Goal: Information Seeking & Learning: Learn about a topic

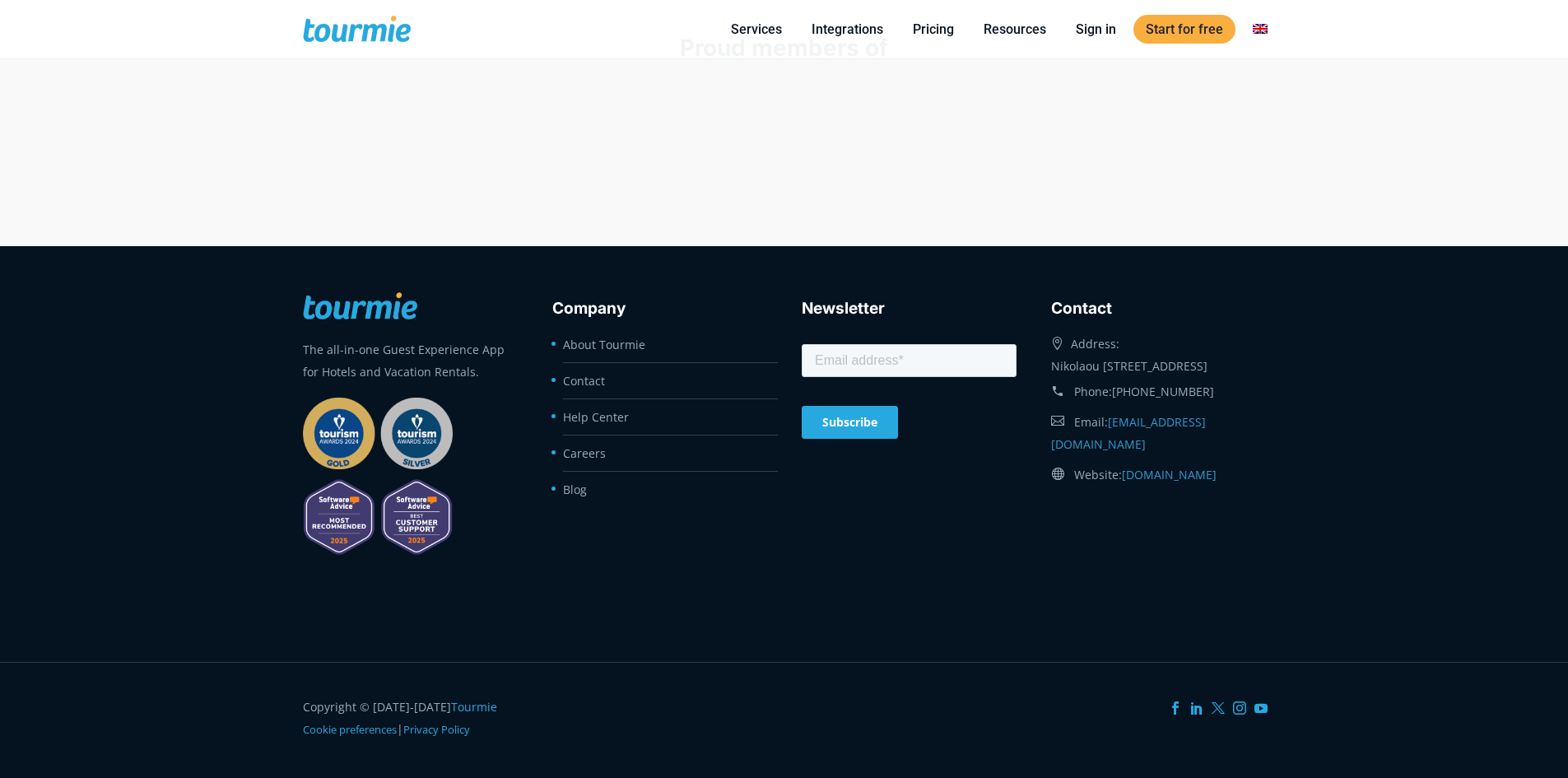
scroll to position [6790, 0]
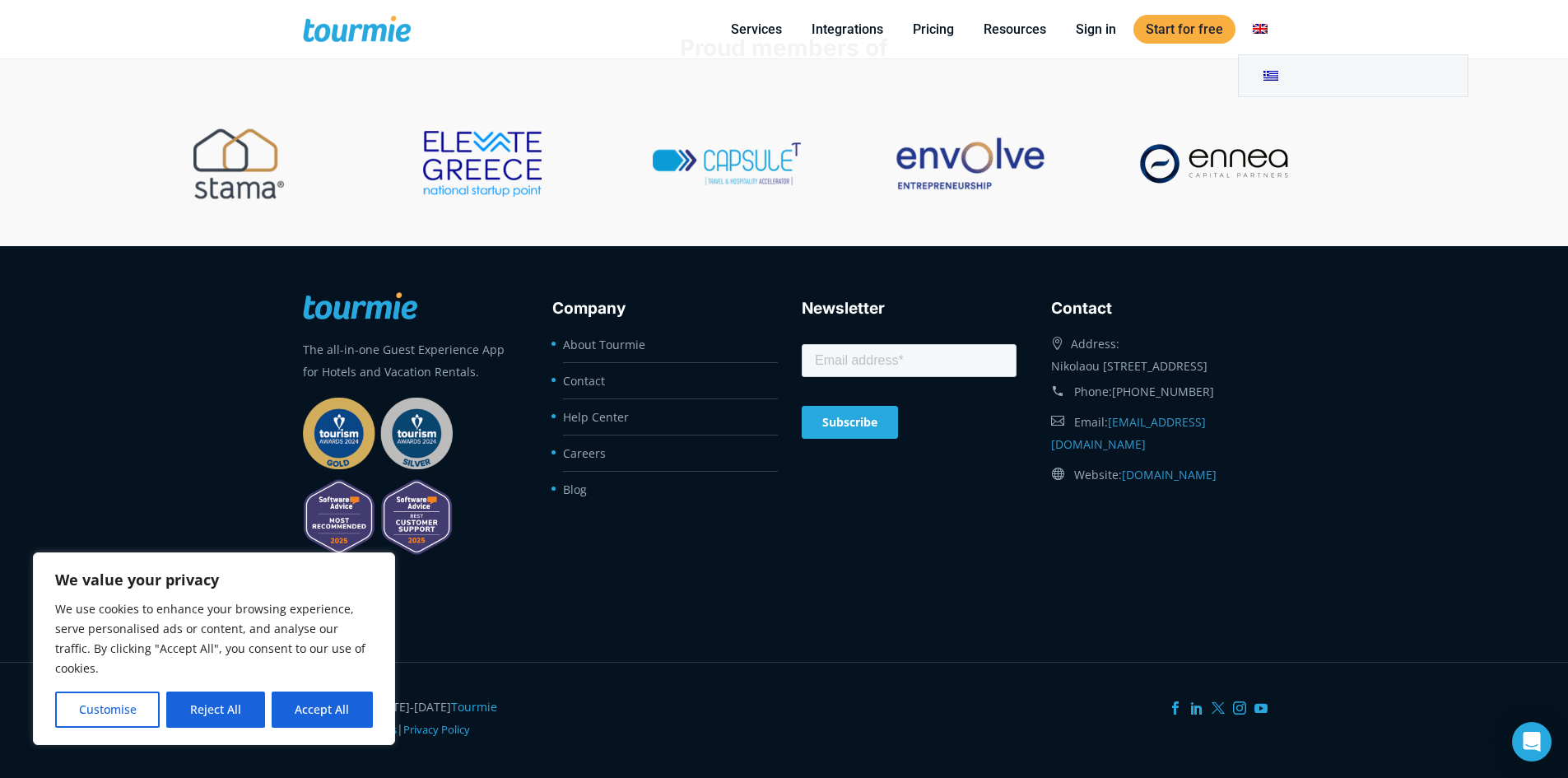
click at [1253, 23] on link "Switch to" at bounding box center [1260, 30] width 40 height 20
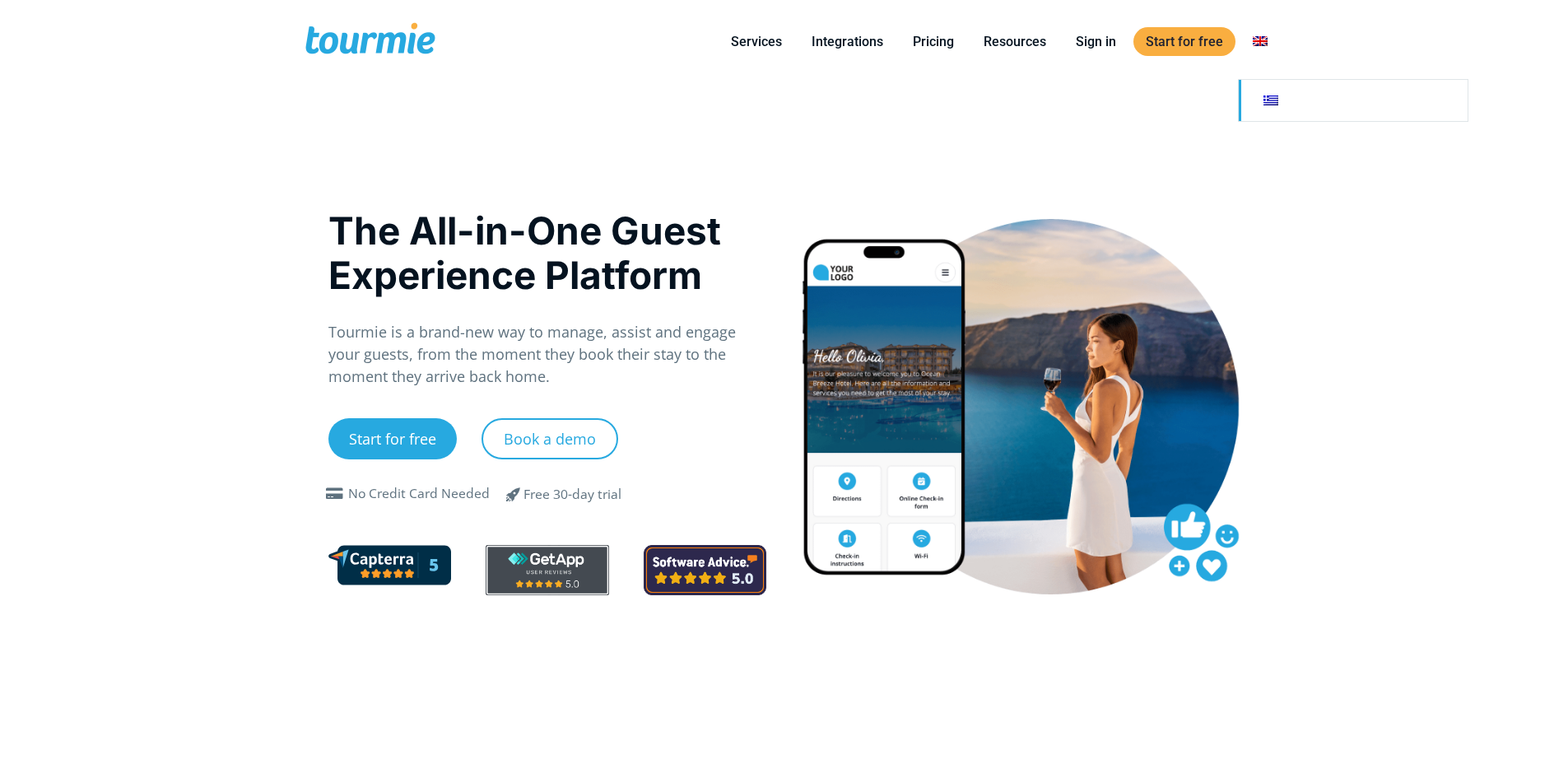
click at [1279, 102] on link "Switch to" at bounding box center [1353, 100] width 229 height 42
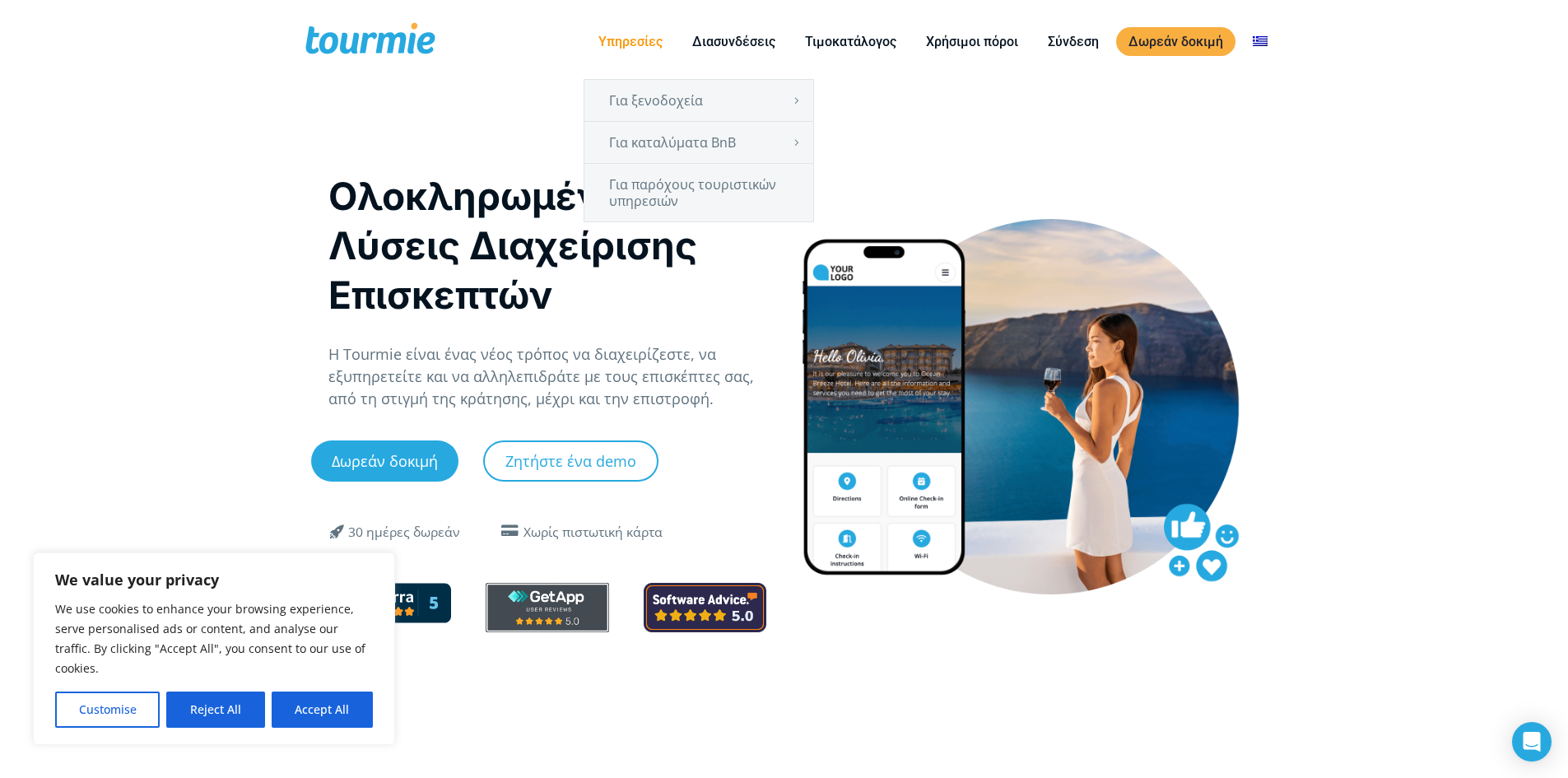
click at [604, 46] on link "Υπηρεσίες" at bounding box center [630, 42] width 89 height 20
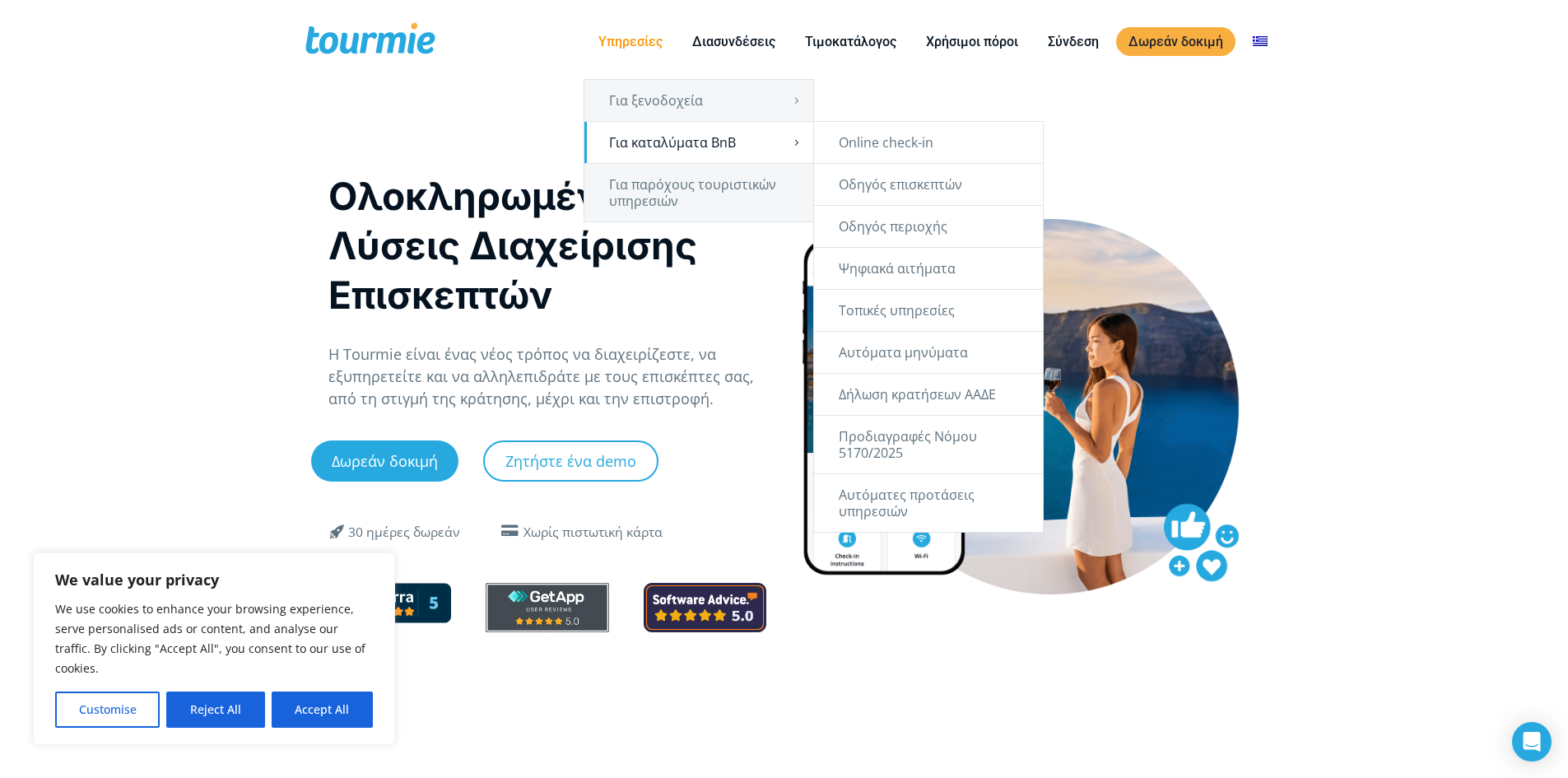
click at [703, 143] on link "Για καταλύματα BnB" at bounding box center [699, 142] width 229 height 42
click at [928, 386] on link "Δήλωση κρατήσεων ΑΑΔΕ" at bounding box center [928, 394] width 229 height 42
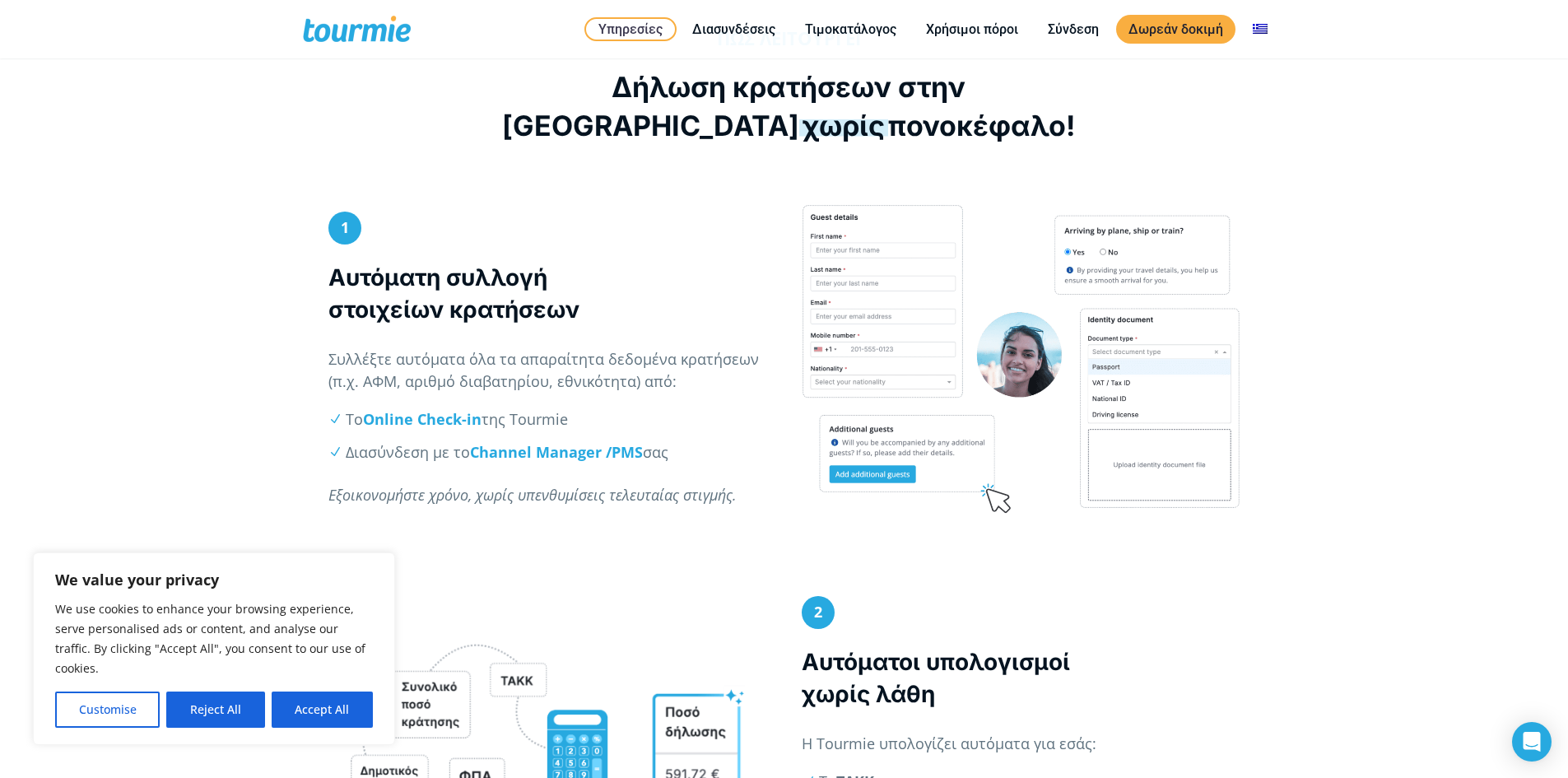
scroll to position [665, 0]
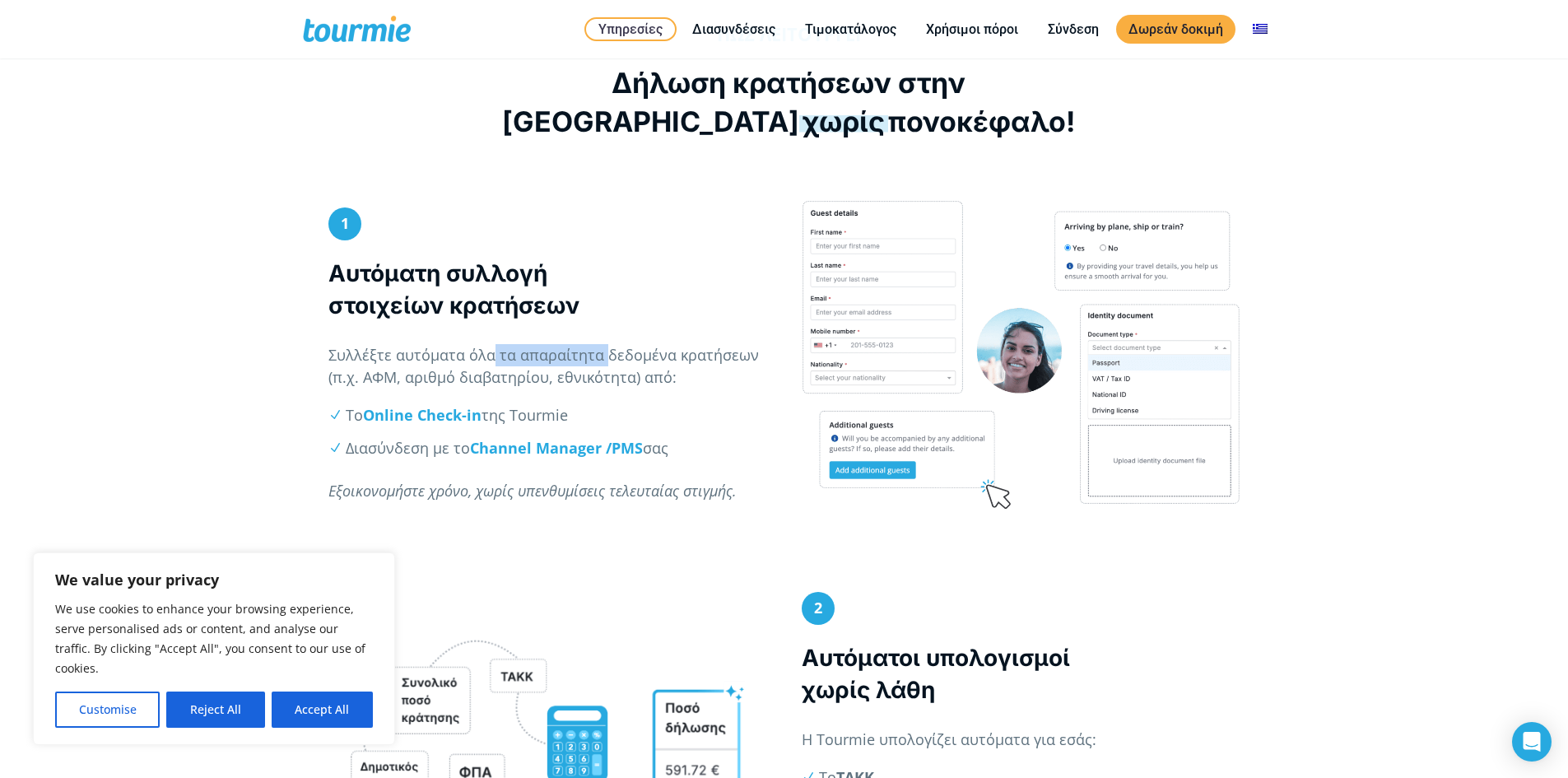
drag, startPoint x: 494, startPoint y: 355, endPoint x: 604, endPoint y: 361, distance: 110.2
click at [604, 361] on p "Συλλέξτε αυτόματα όλα τα απαραίτητα δεδομένα κρατήσεων (π.χ. ΑΦΜ, αριθμό διαβατ…" at bounding box center [547, 366] width 438 height 44
click at [497, 373] on p "Συλλέξτε αυτόματα όλα τα απαραίτητα δεδομένα κρατήσεων (π.χ. ΑΦΜ, αριθμό διαβατ…" at bounding box center [547, 366] width 438 height 44
drag, startPoint x: 481, startPoint y: 379, endPoint x: 573, endPoint y: 381, distance: 92.0
click at [573, 381] on p "Συλλέξτε αυτόματα όλα τα απαραίτητα δεδομένα κρατήσεων (π.χ. ΑΦΜ, αριθμό διαβατ…" at bounding box center [547, 366] width 438 height 44
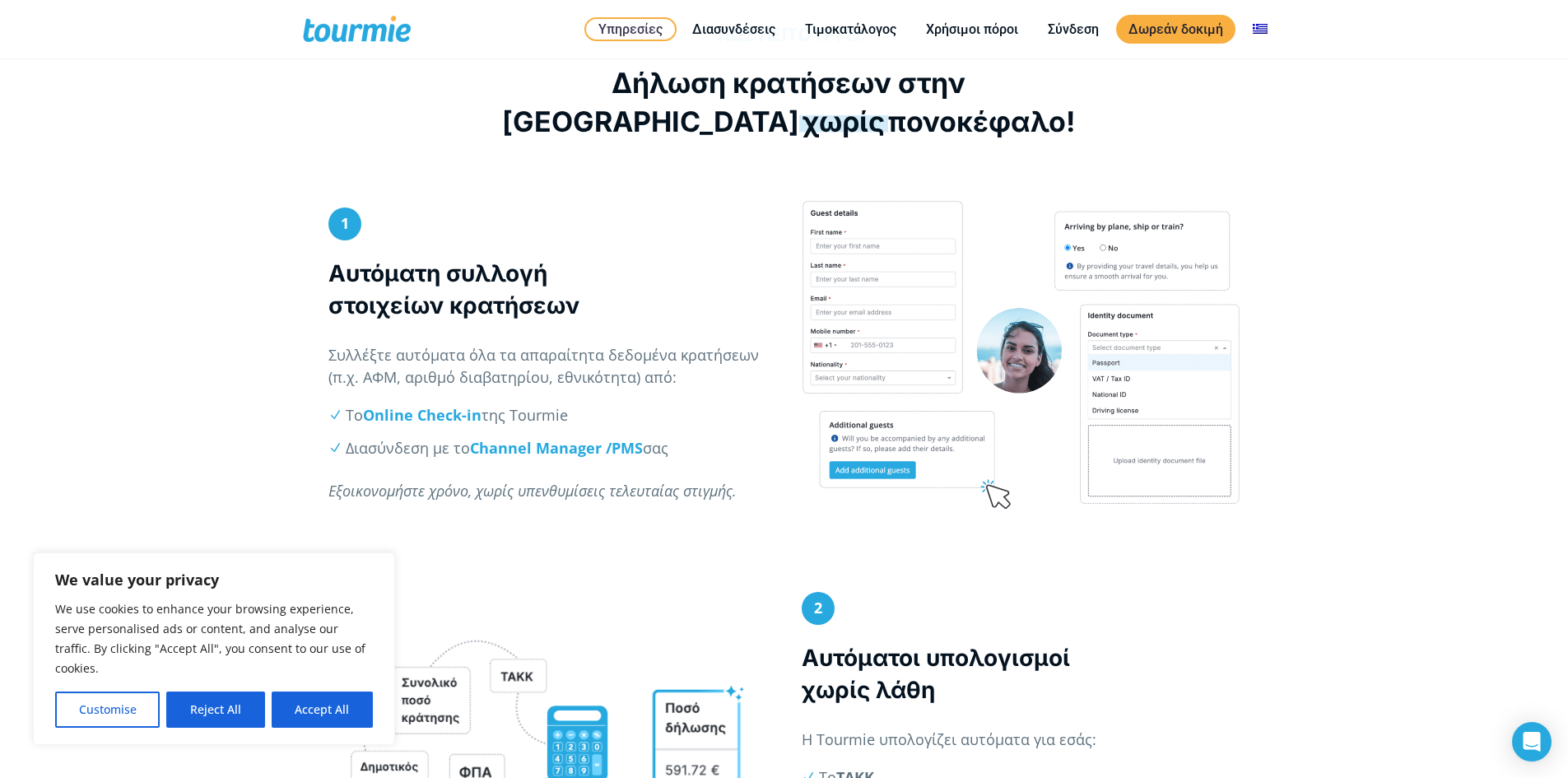
click at [623, 380] on p "Συλλέξτε αυτόματα όλα τα απαραίτητα δεδομένα κρατήσεων (π.χ. ΑΦΜ, αριθμό διαβατ…" at bounding box center [547, 366] width 438 height 44
drag, startPoint x: 427, startPoint y: 449, endPoint x: 682, endPoint y: 456, distance: 255.1
click at [665, 453] on li "Διασύνδεση με το Channel Manager / PMS σας" at bounding box center [557, 449] width 421 height 22
click at [564, 502] on p "Εξοικονομήστε χρόνο, χωρίς υπενθυμίσεις τελευταίας στιγμής." at bounding box center [547, 491] width 438 height 22
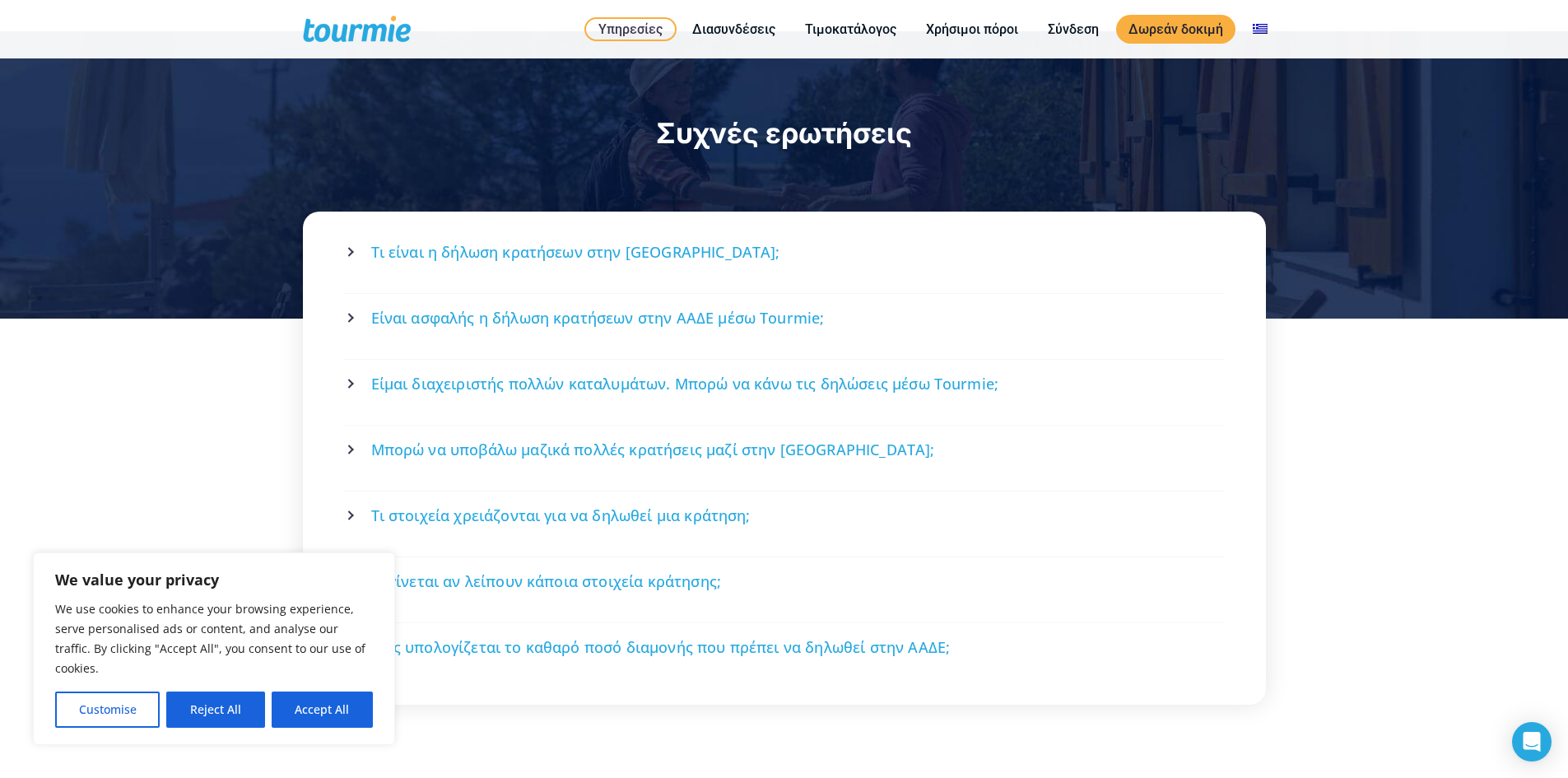
scroll to position [3473, 0]
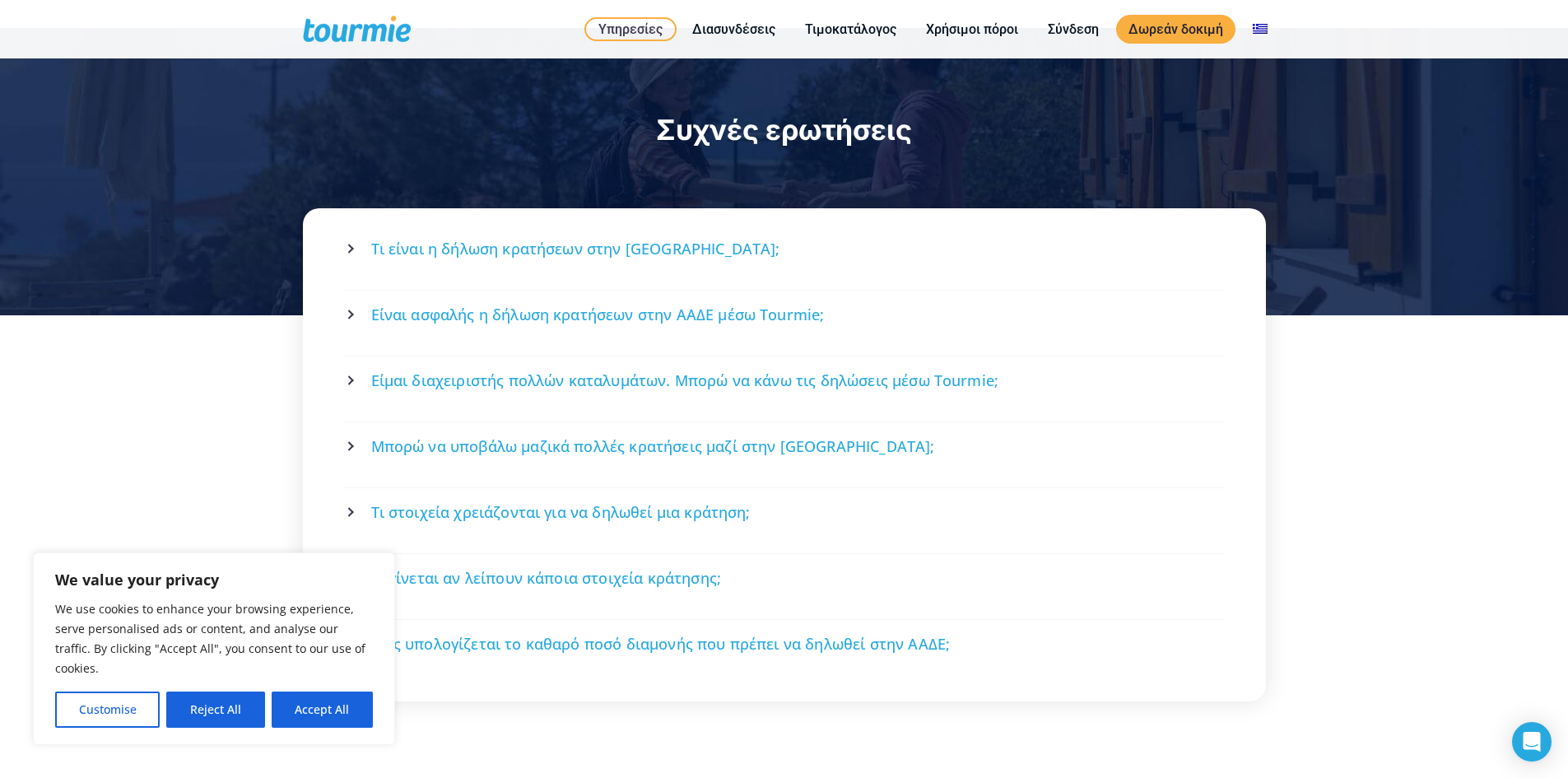
click at [634, 239] on span "Τι είναι η δήλωση κρατήσεων στην ΑΑΔΕ;" at bounding box center [575, 249] width 409 height 20
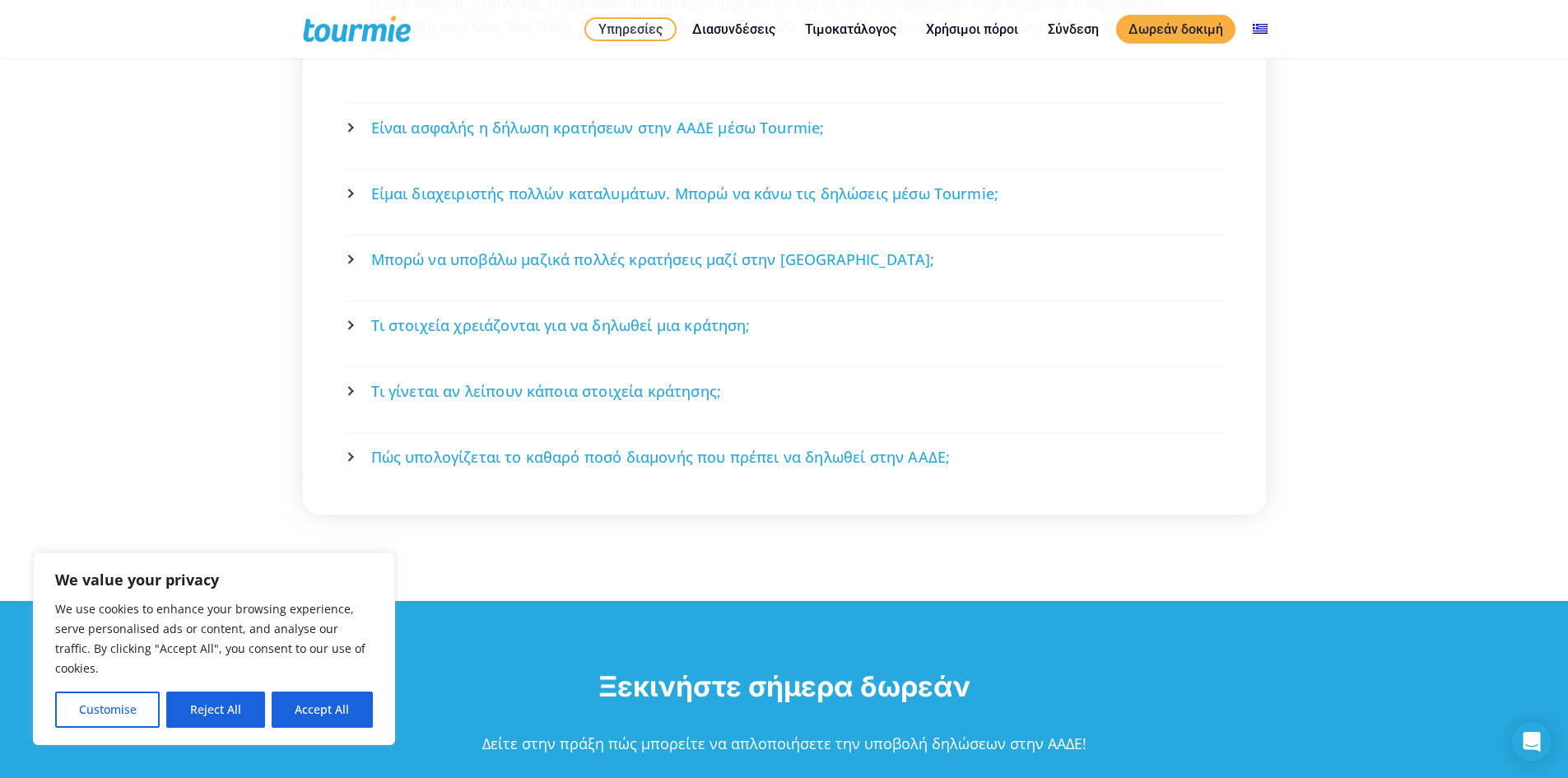
scroll to position [3810, 0]
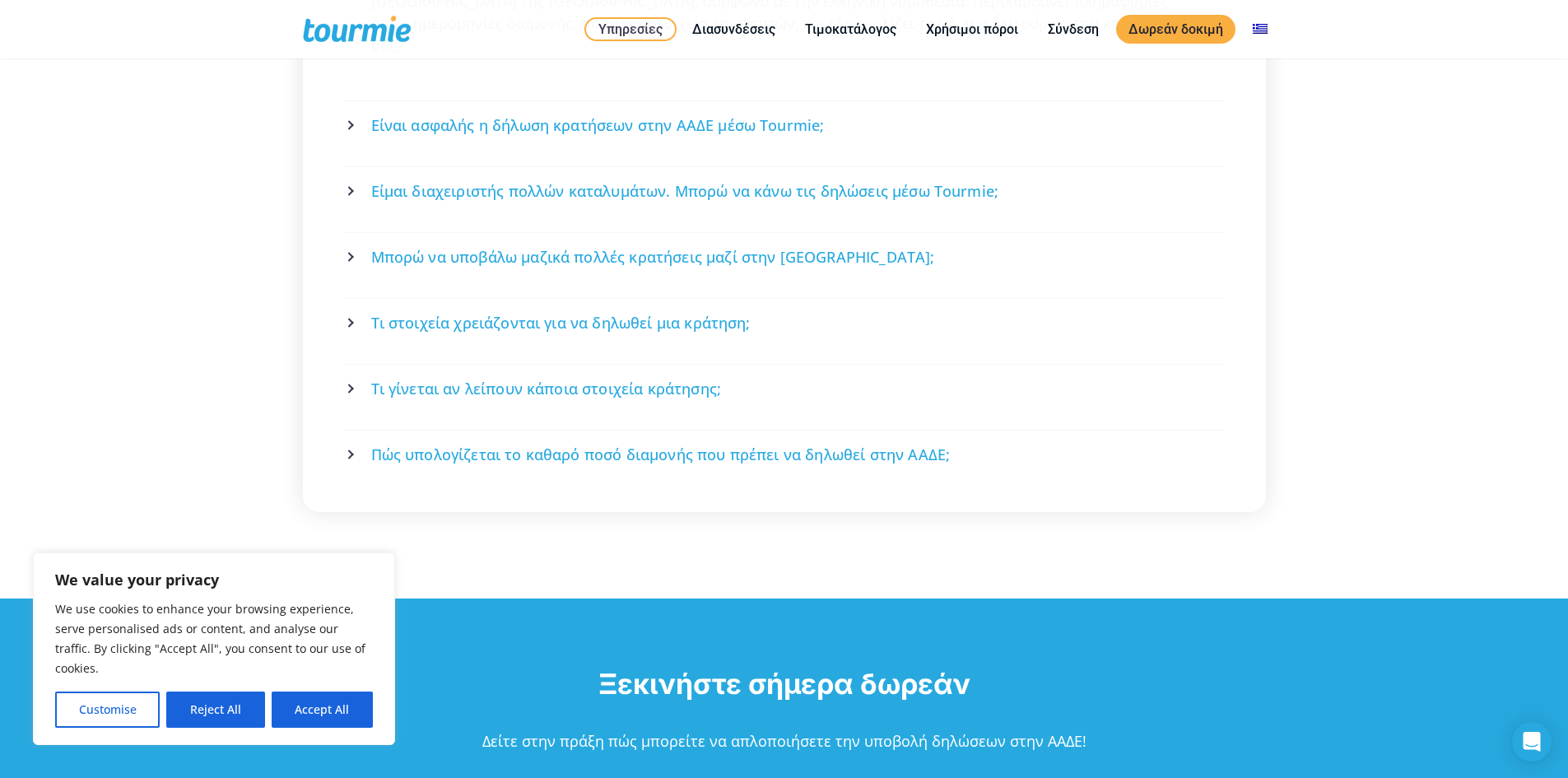
click at [796, 445] on span "Πώς υπολογίζεται το καθαρό ποσό διαμονής που πρέπει να δηλωθεί στην ΑΑΔΕ;" at bounding box center [661, 455] width 580 height 20
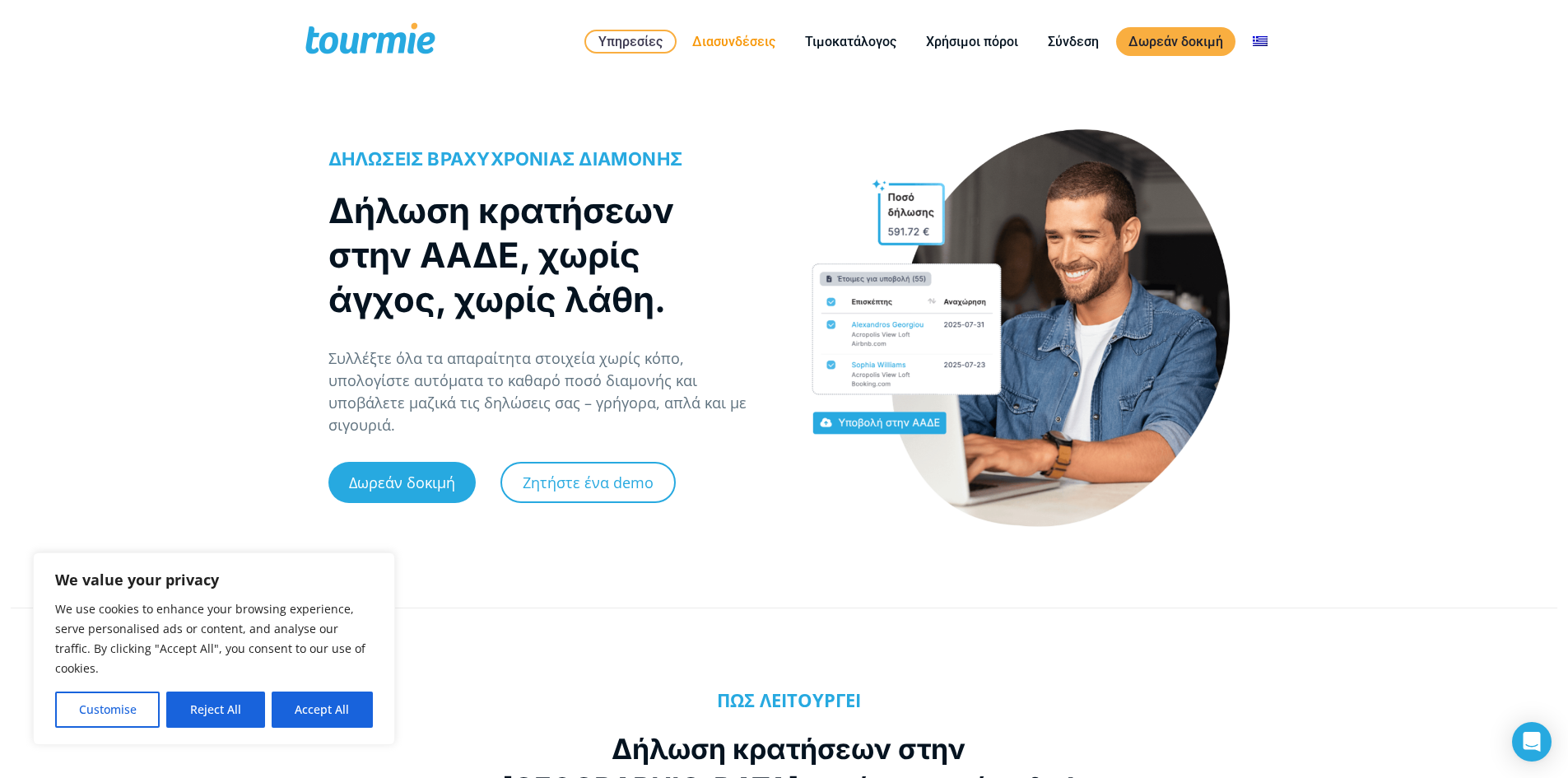
click at [719, 42] on link "Διασυνδέσεις" at bounding box center [734, 42] width 108 height 20
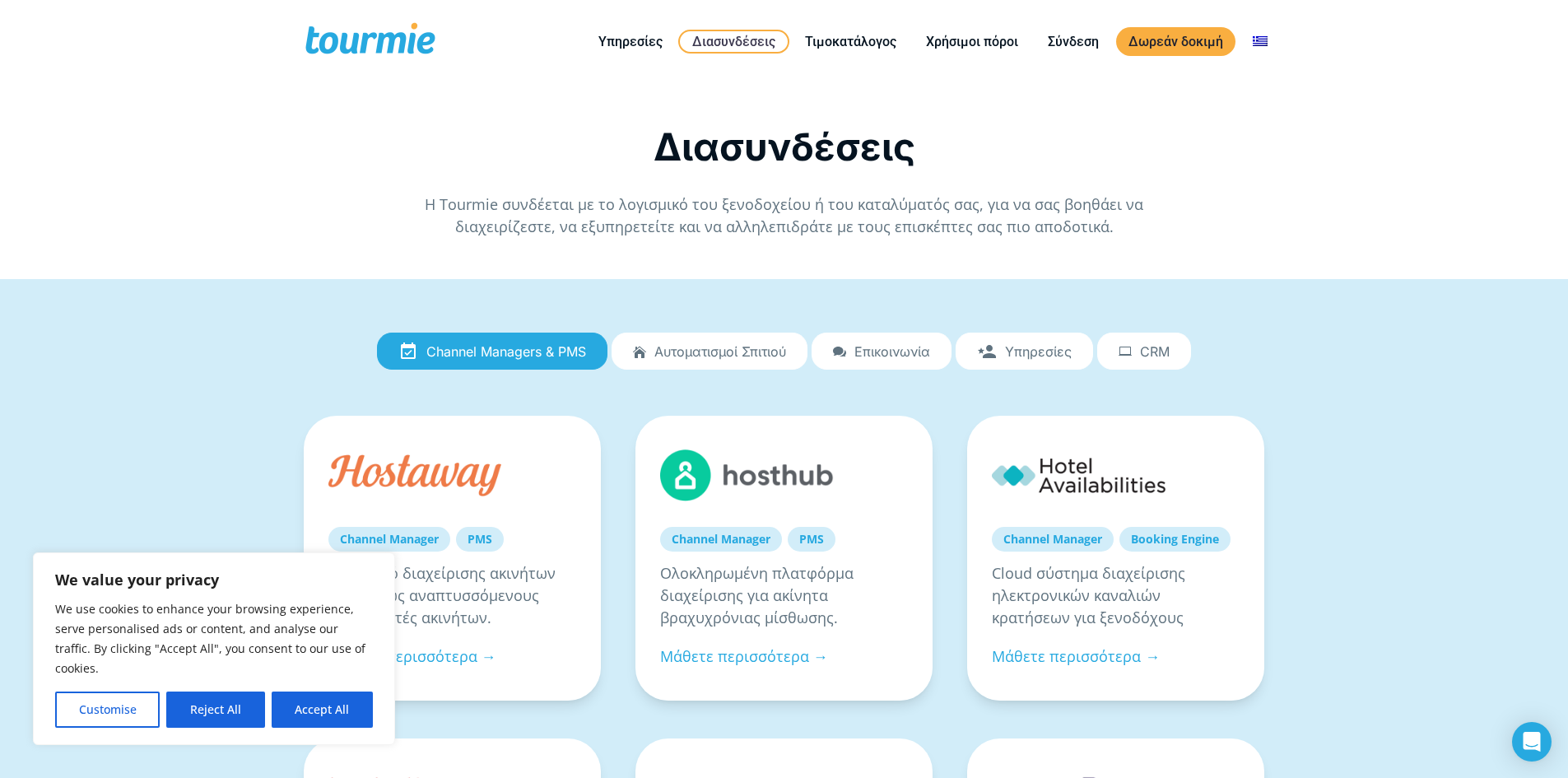
click at [627, 352] on link "Αυτοματισμοί Σπιτιού" at bounding box center [710, 351] width 196 height 38
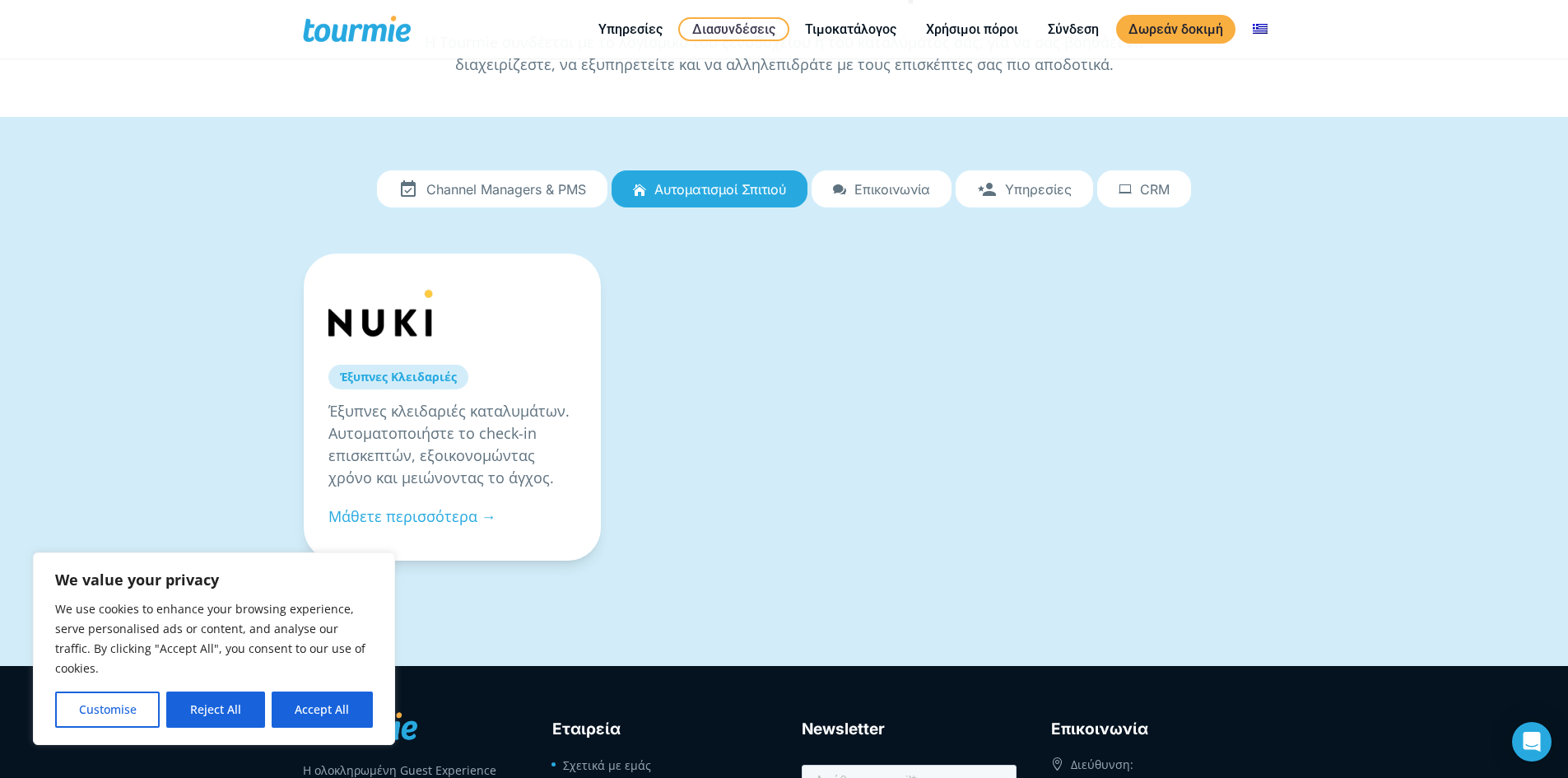
scroll to position [164, 0]
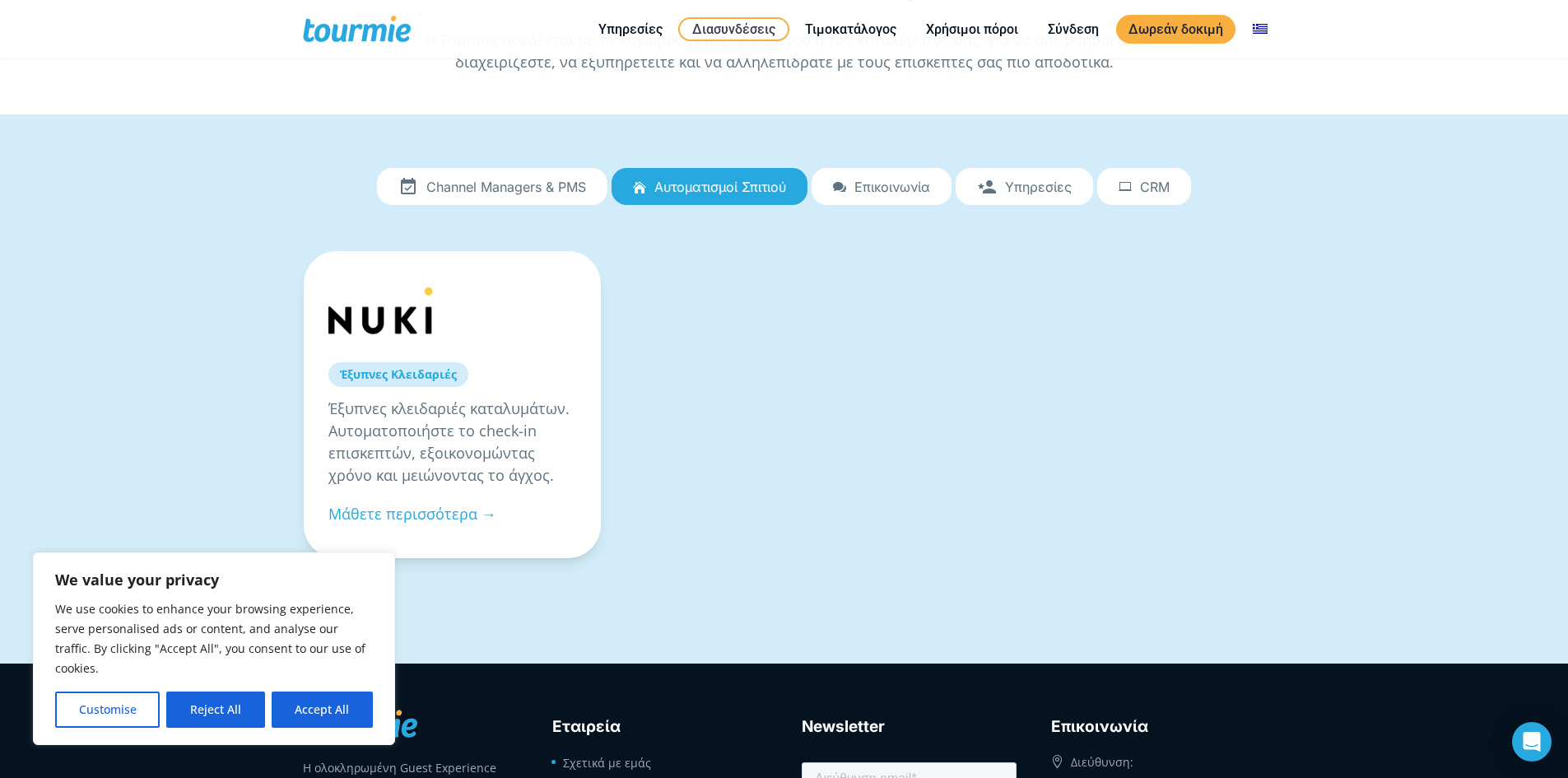
click at [893, 201] on link "Επικοινωνία" at bounding box center [881, 186] width 140 height 38
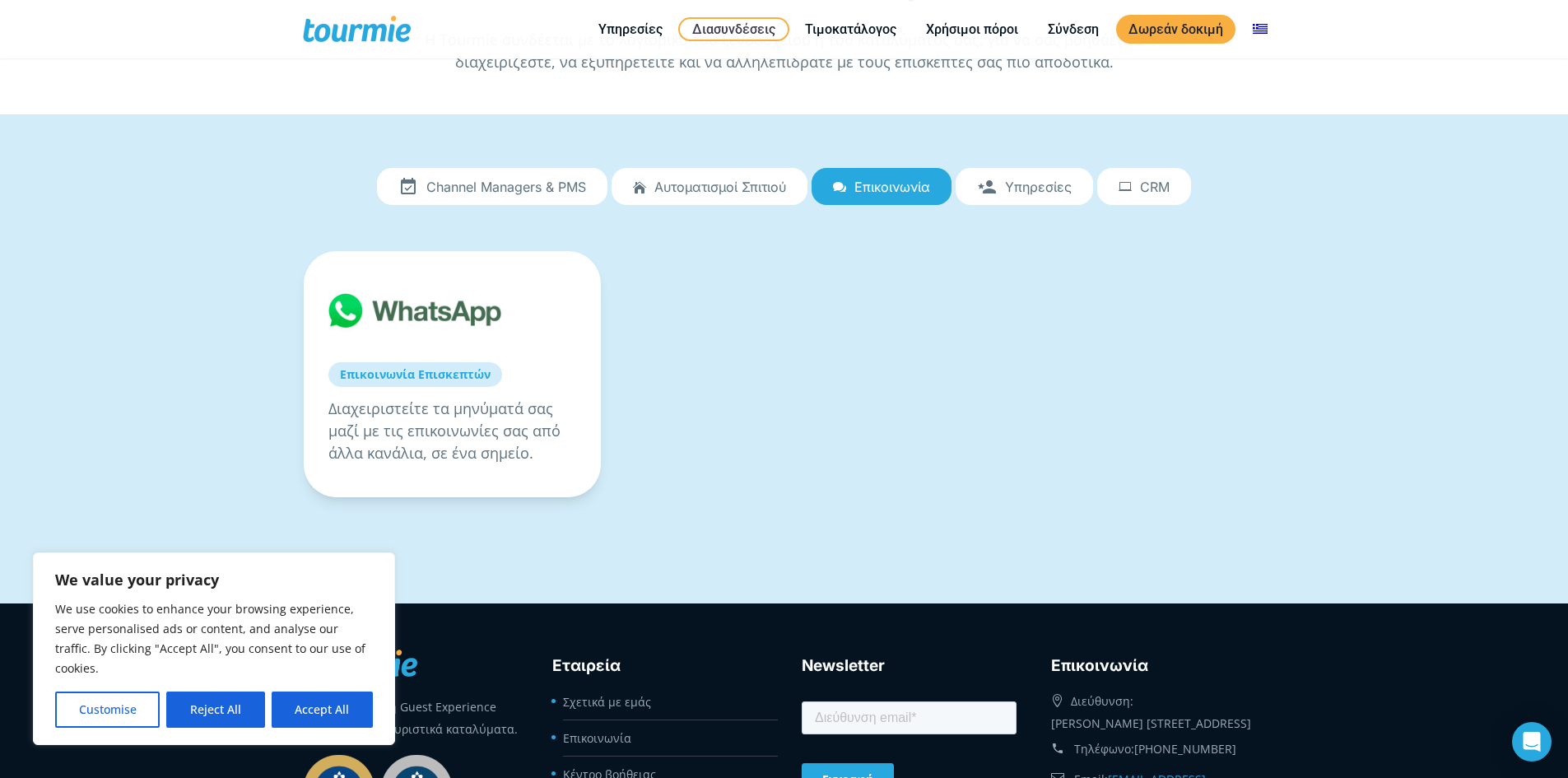
click at [777, 193] on span "Αυτοματισμοί Σπιτιού" at bounding box center [720, 186] width 132 height 15
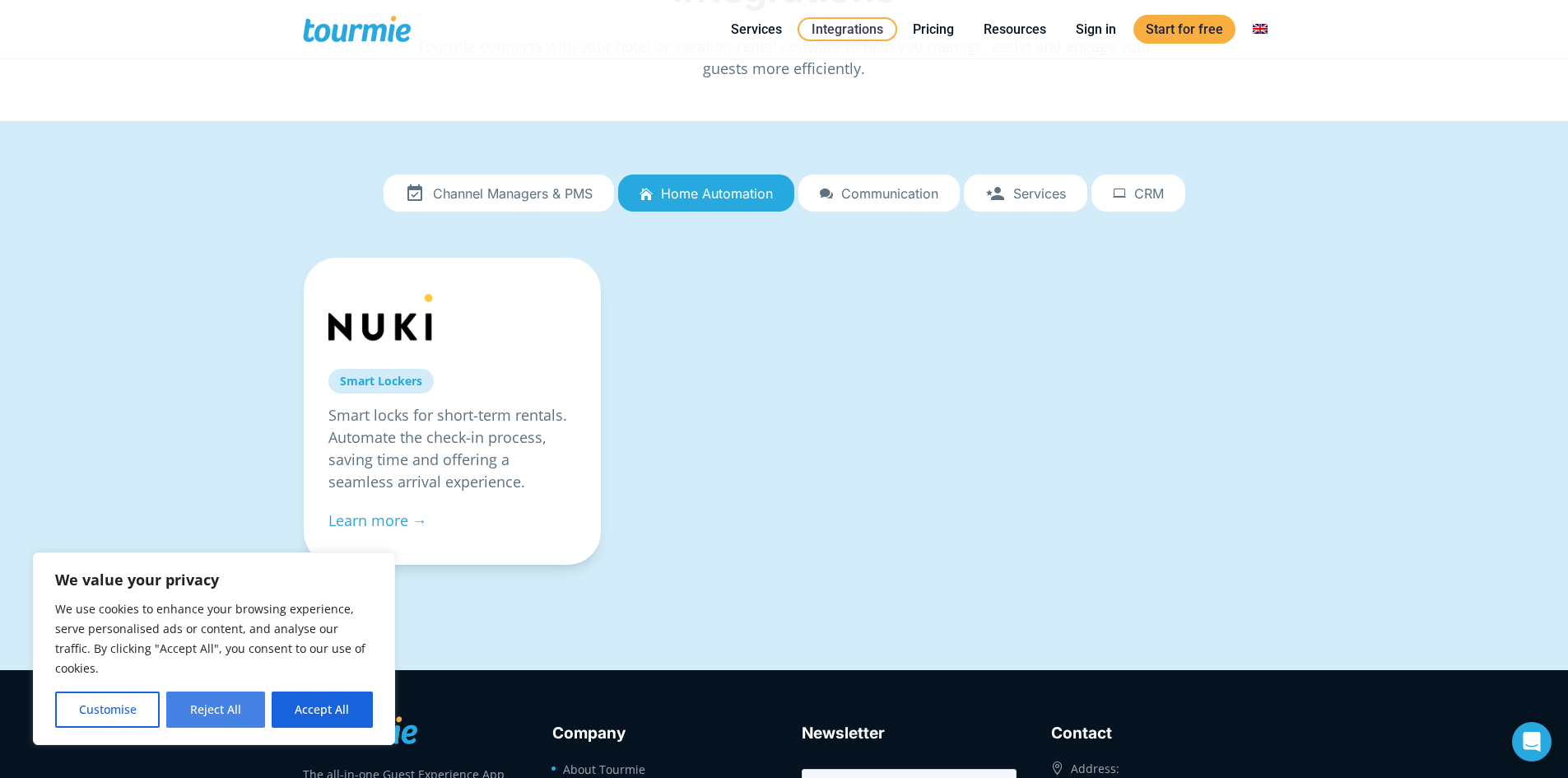
scroll to position [164, 0]
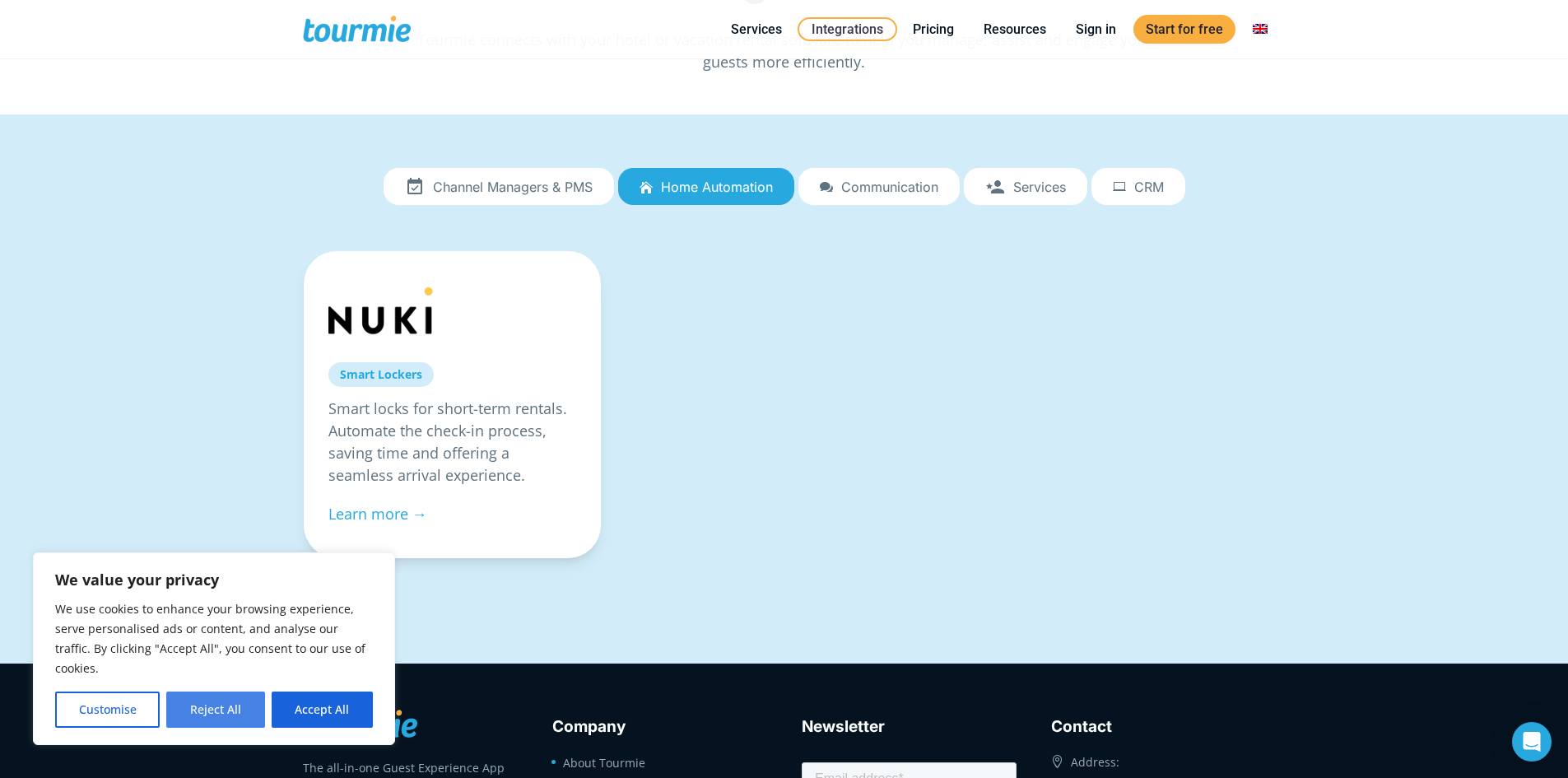
click at [207, 711] on button "Reject All" at bounding box center [215, 709] width 98 height 36
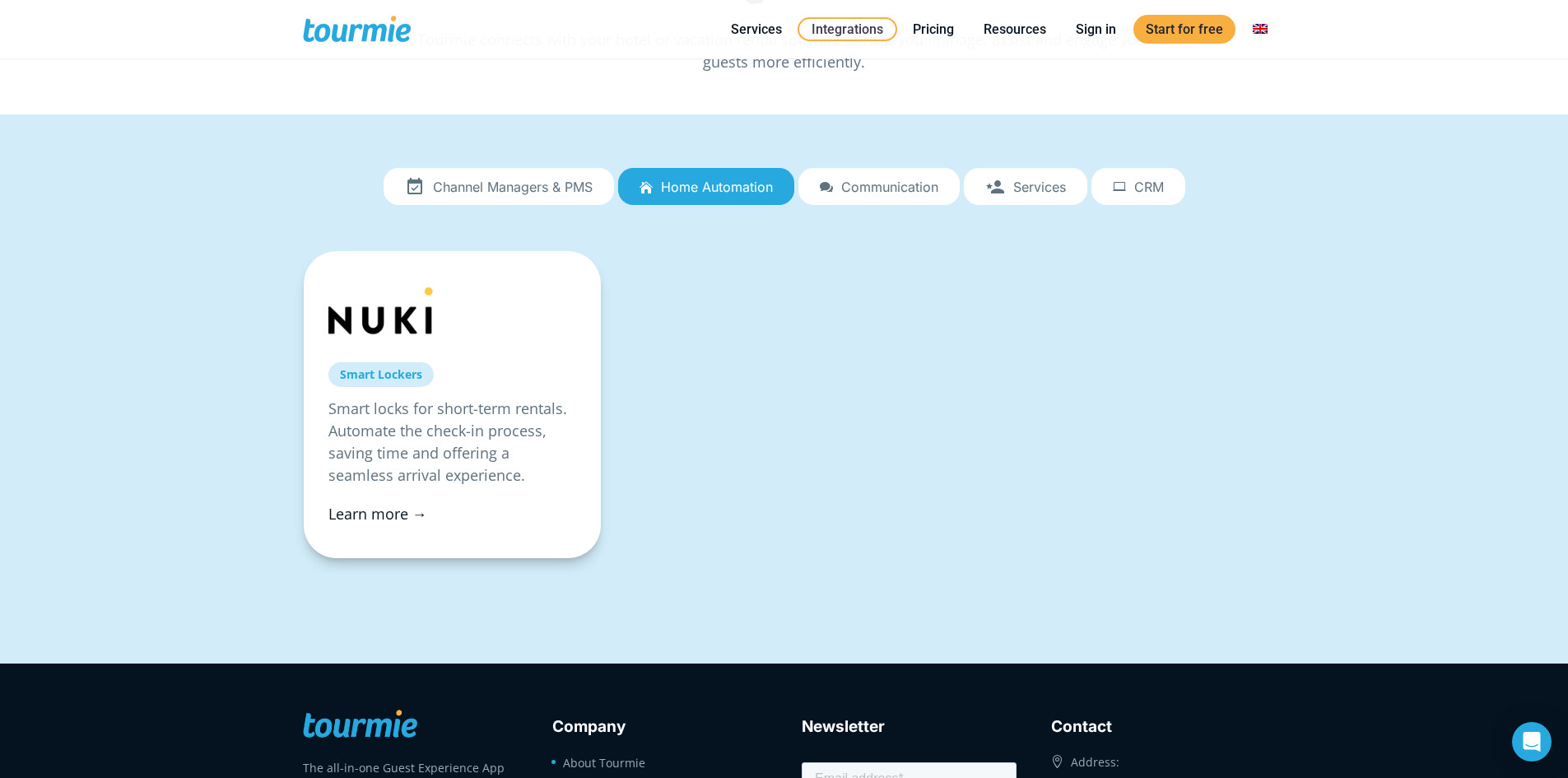
click at [339, 509] on link "Learn more →" at bounding box center [377, 513] width 99 height 19
